Goal: Task Accomplishment & Management: Use online tool/utility

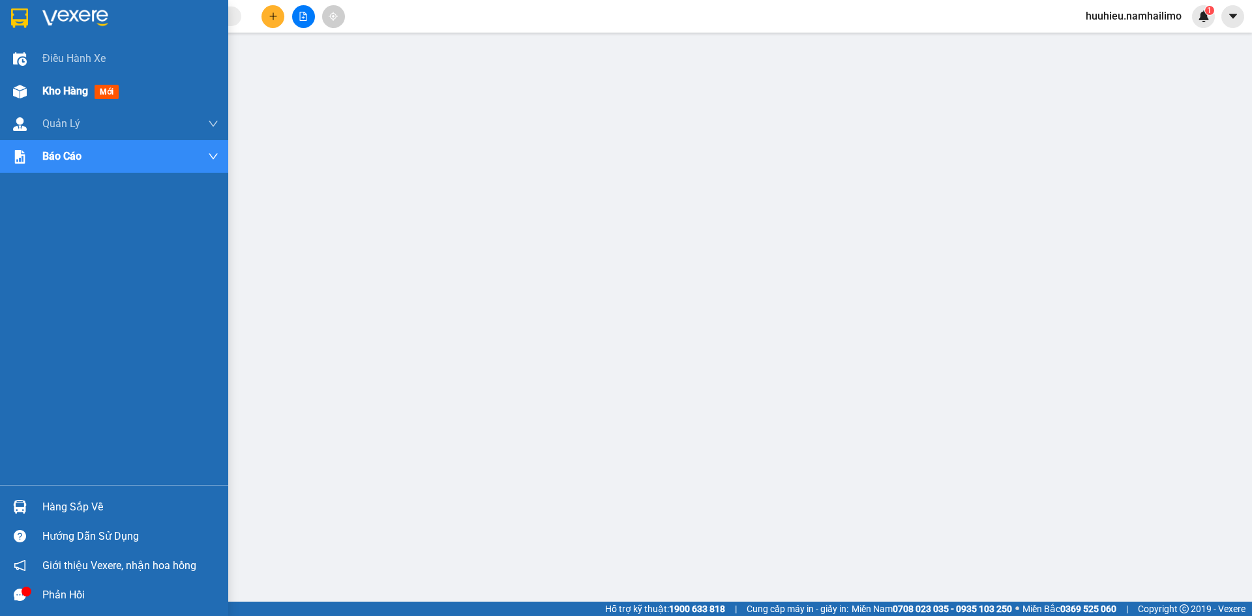
click at [50, 88] on span "Kho hàng" at bounding box center [65, 91] width 46 height 12
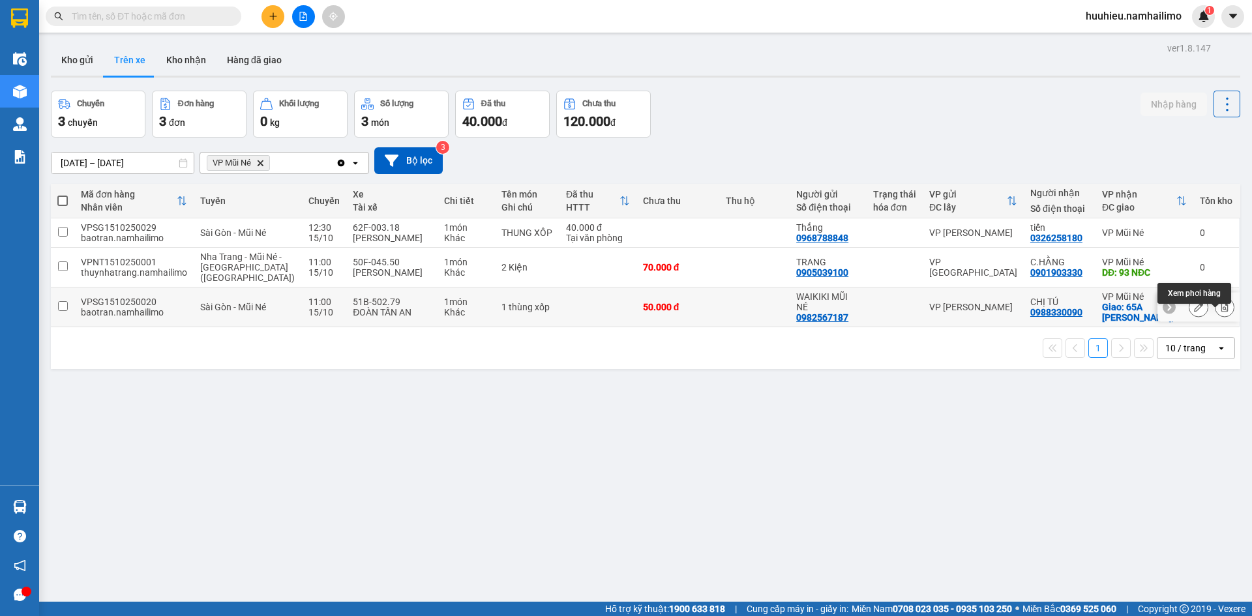
click at [1220, 312] on icon at bounding box center [1224, 307] width 9 height 9
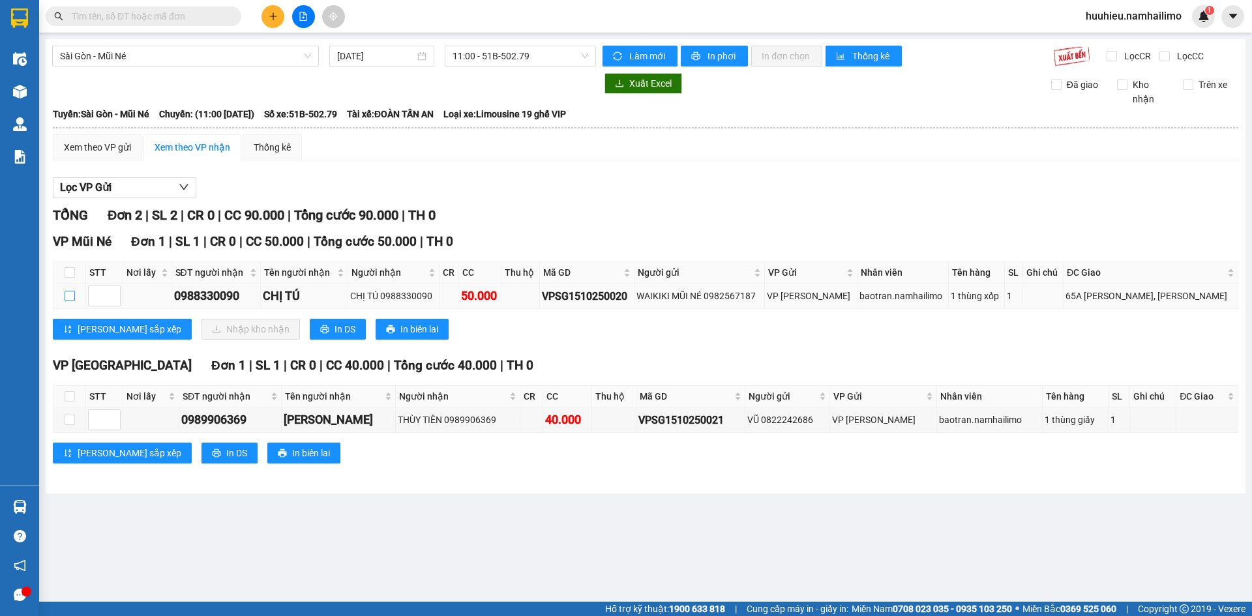
click at [67, 297] on input "checkbox" at bounding box center [70, 296] width 10 height 10
checkbox input "true"
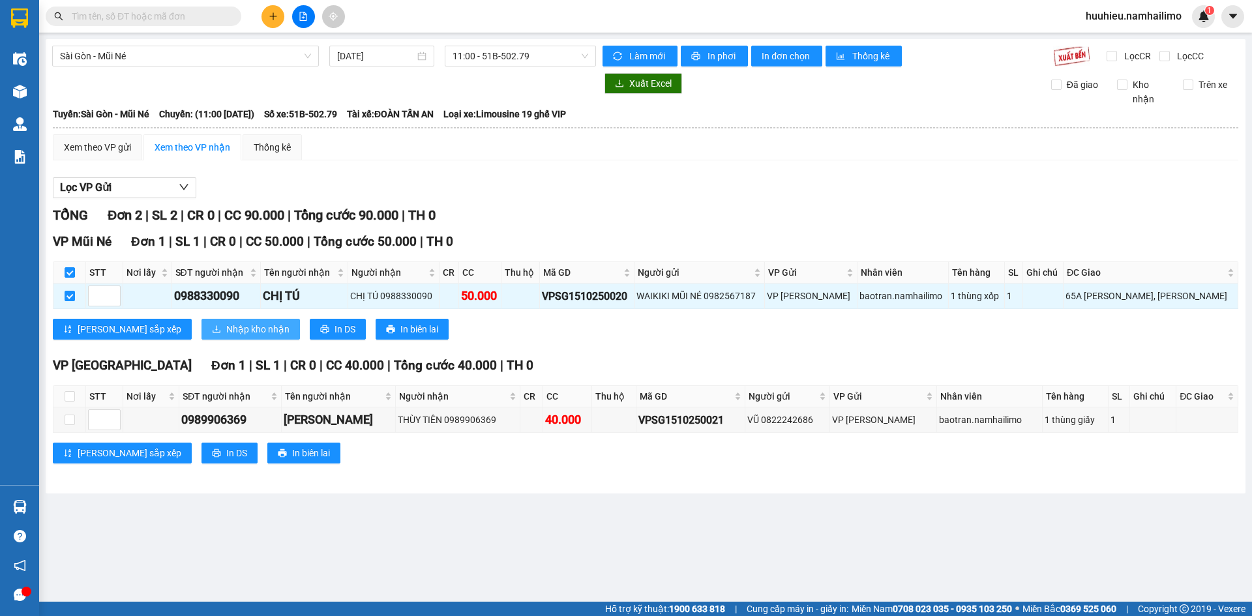
click at [226, 324] on span "Nhập kho nhận" at bounding box center [257, 329] width 63 height 14
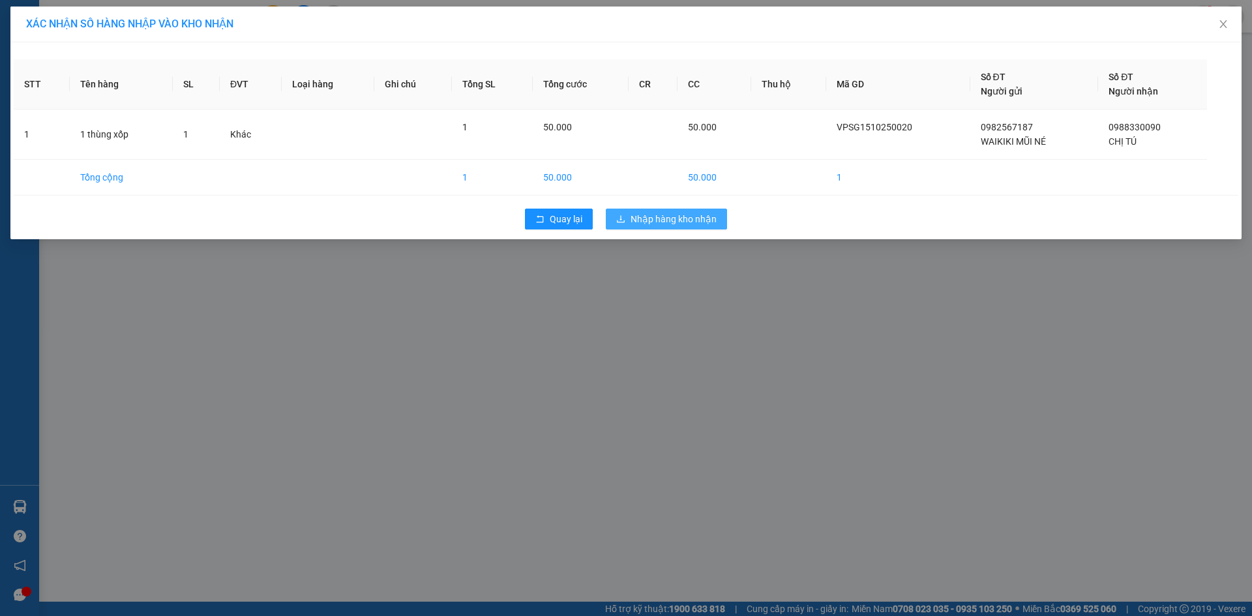
click at [665, 225] on span "Nhập hàng kho nhận" at bounding box center [674, 219] width 86 height 14
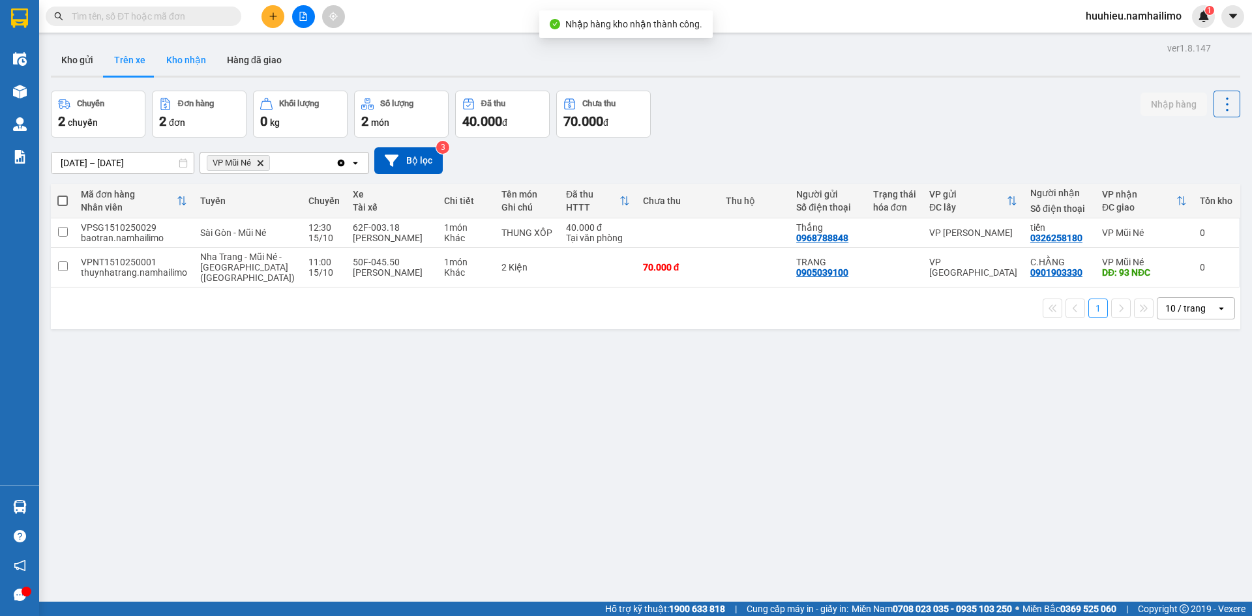
click at [183, 66] on button "Kho nhận" at bounding box center [186, 59] width 61 height 31
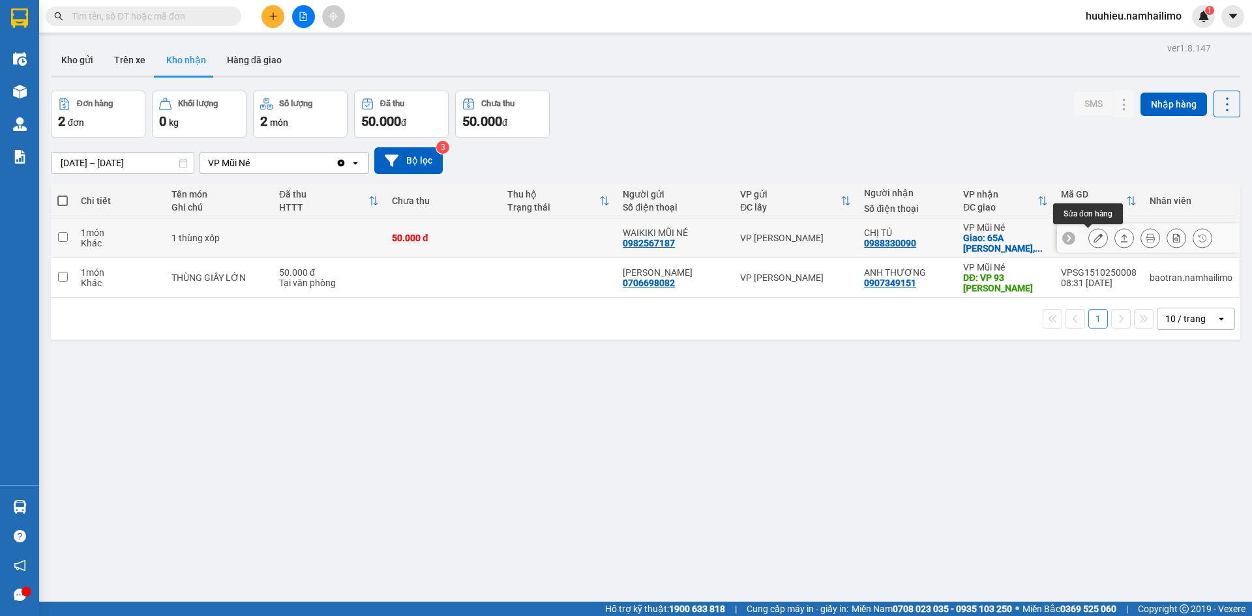
click at [1094, 236] on icon at bounding box center [1098, 238] width 9 height 9
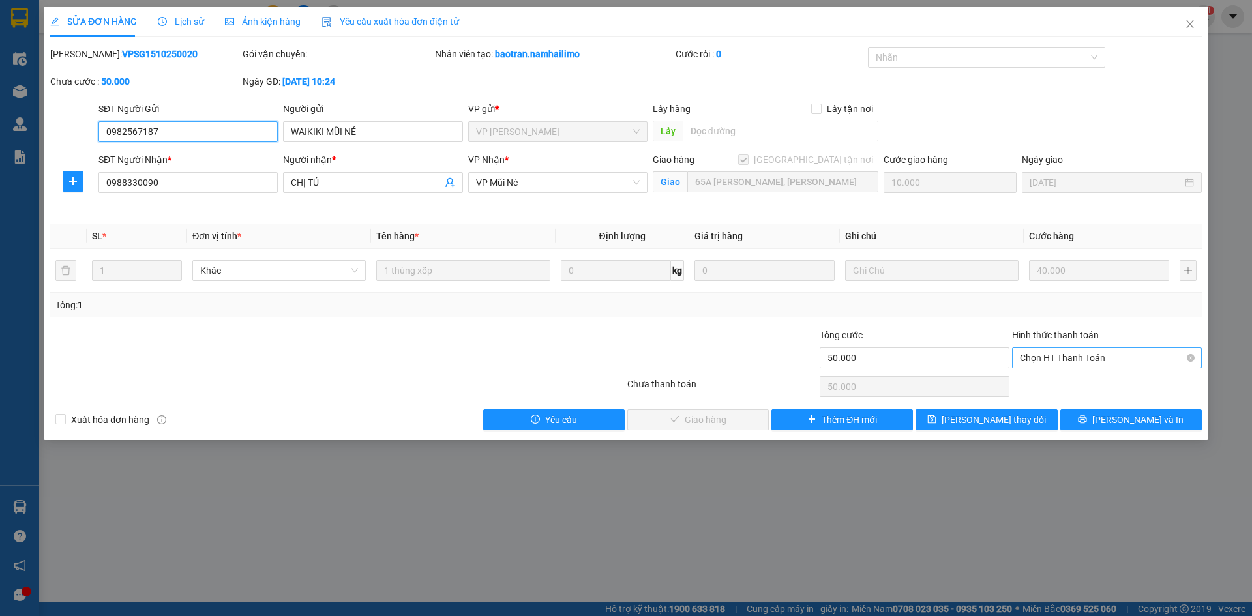
click at [1038, 361] on span "Chọn HT Thanh Toán" at bounding box center [1107, 358] width 174 height 20
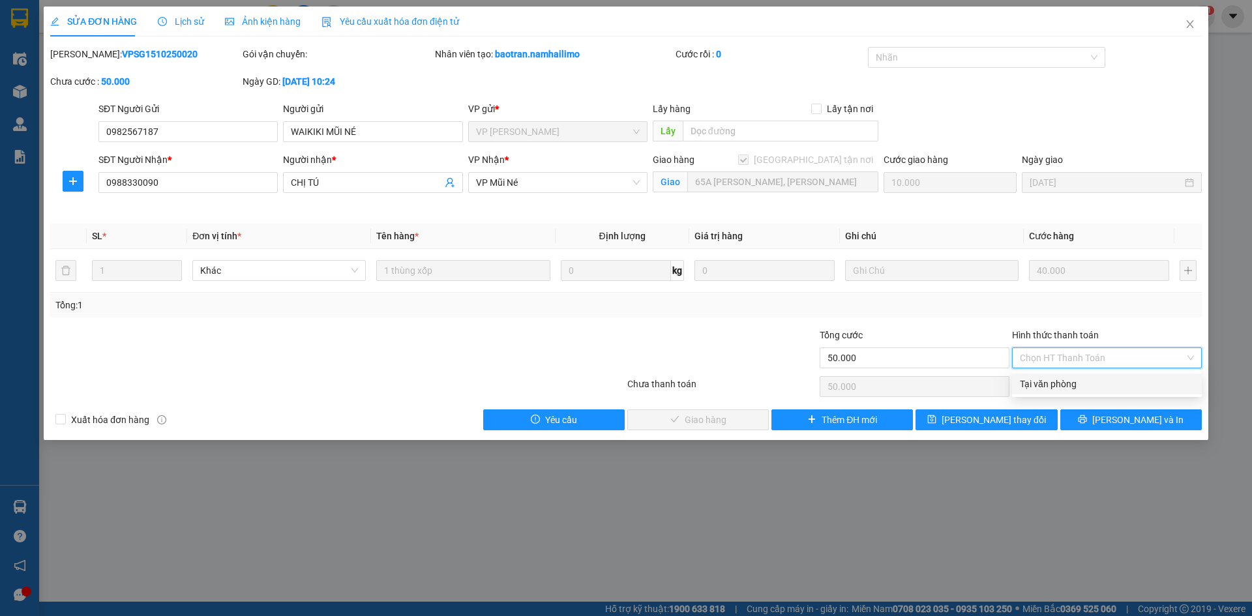
click at [1040, 381] on div "Tại văn phòng" at bounding box center [1107, 384] width 174 height 14
type input "0"
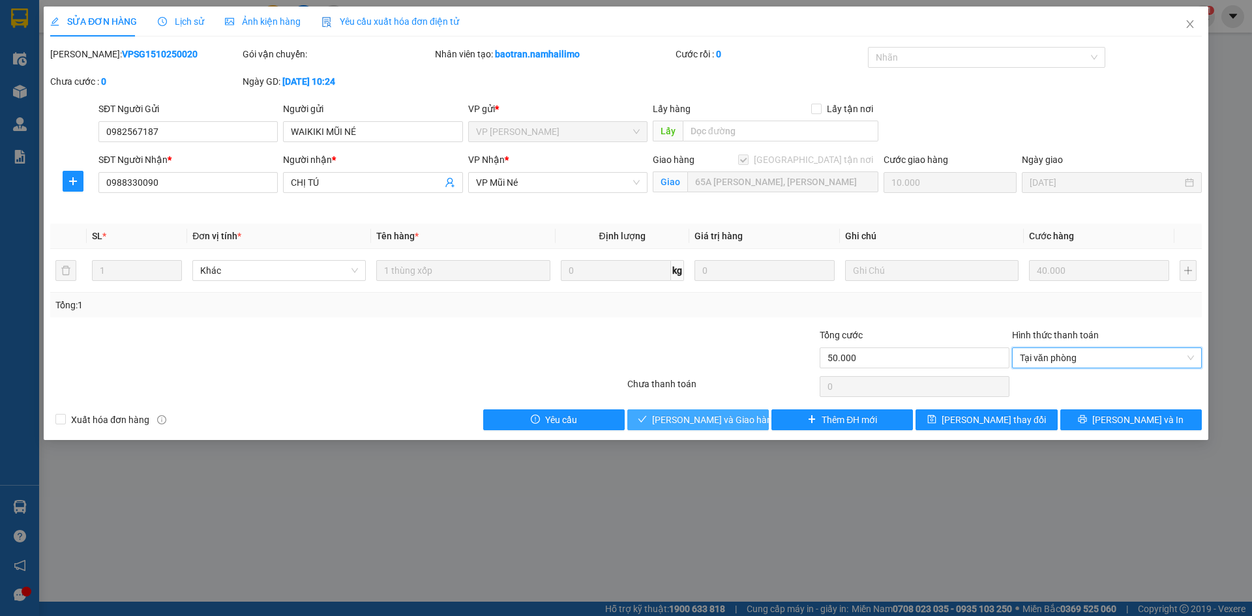
click at [708, 419] on span "[PERSON_NAME] và Giao hàng" at bounding box center [714, 420] width 125 height 14
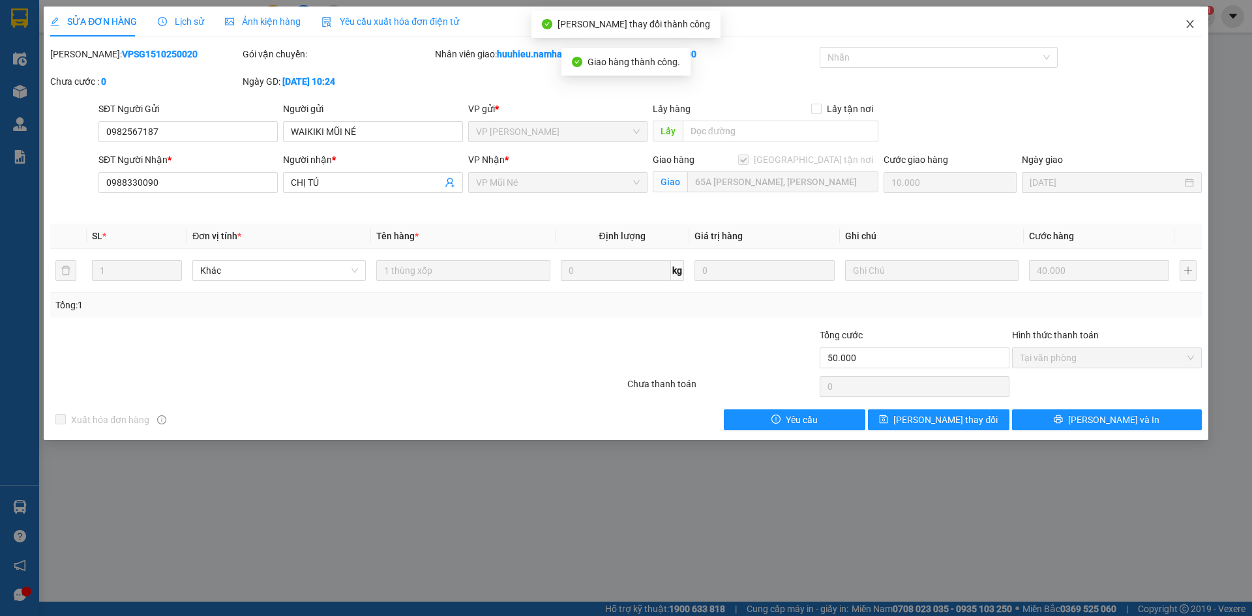
click at [1192, 20] on icon "close" at bounding box center [1190, 24] width 10 height 10
